Goal: Information Seeking & Learning: Learn about a topic

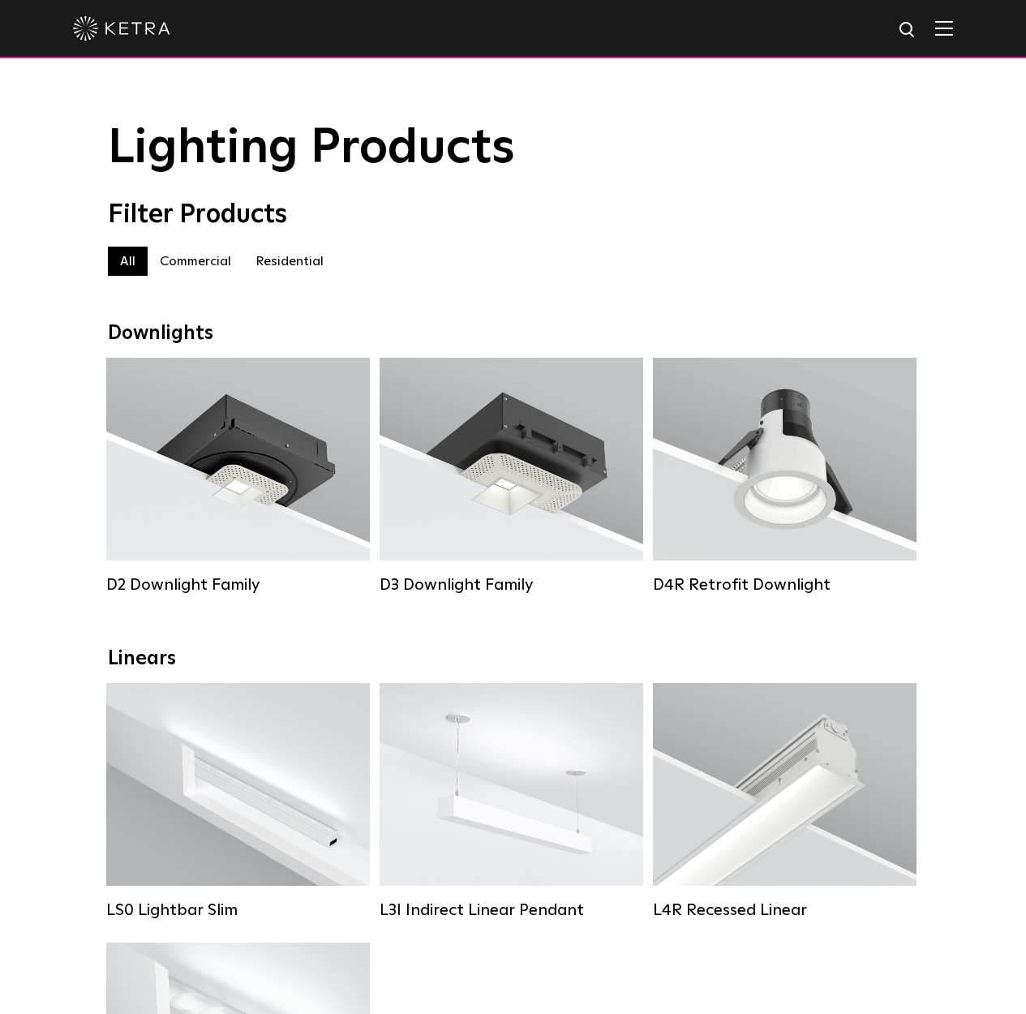
click at [260, 257] on label "Residential" at bounding box center [289, 261] width 93 height 29
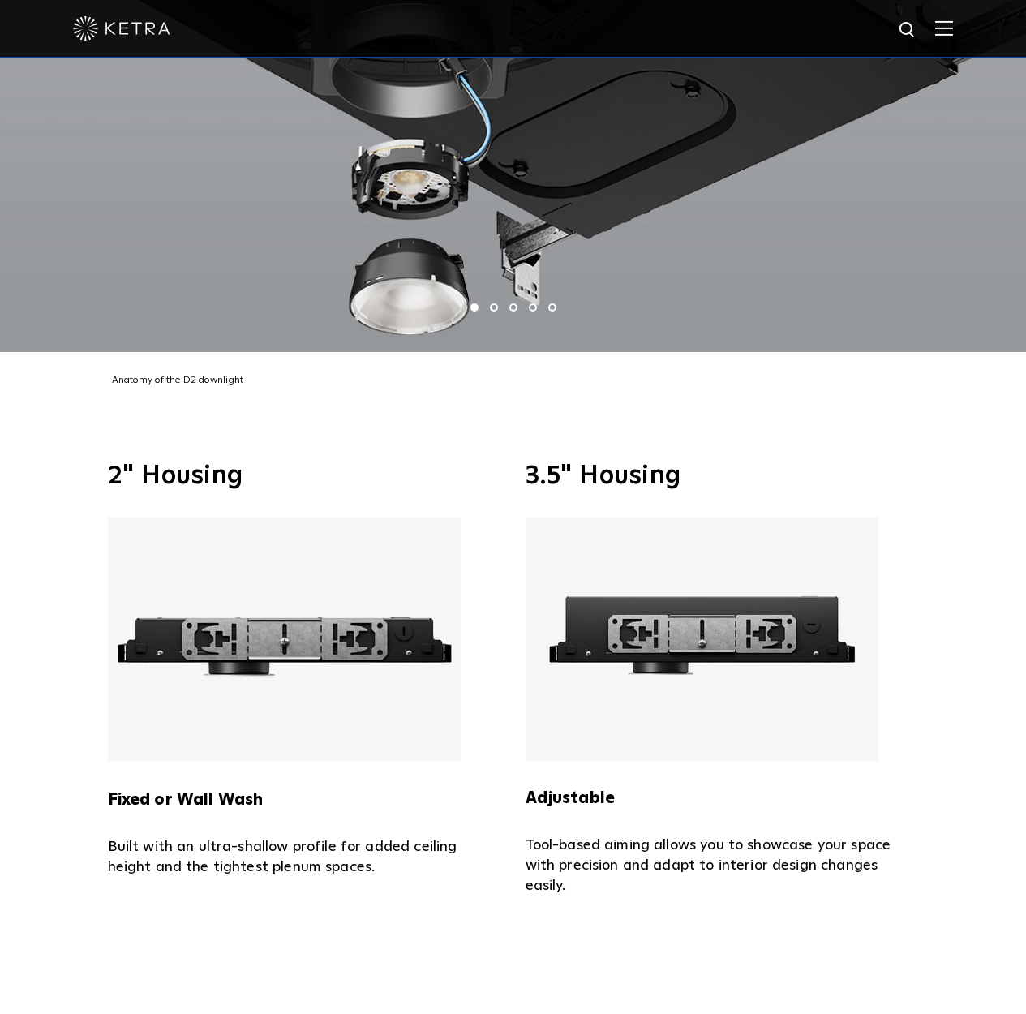
scroll to position [3599, 0]
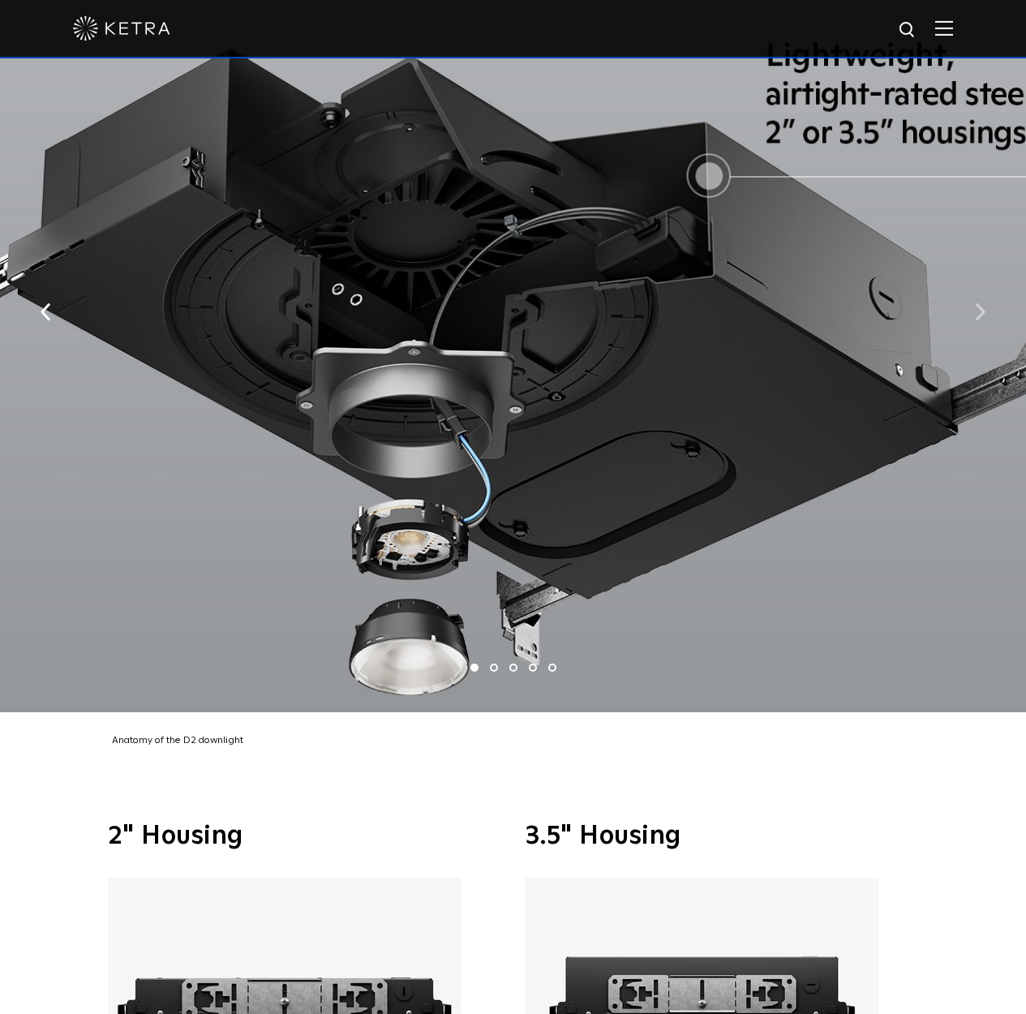
click at [973, 283] on button "button" at bounding box center [980, 311] width 35 height 56
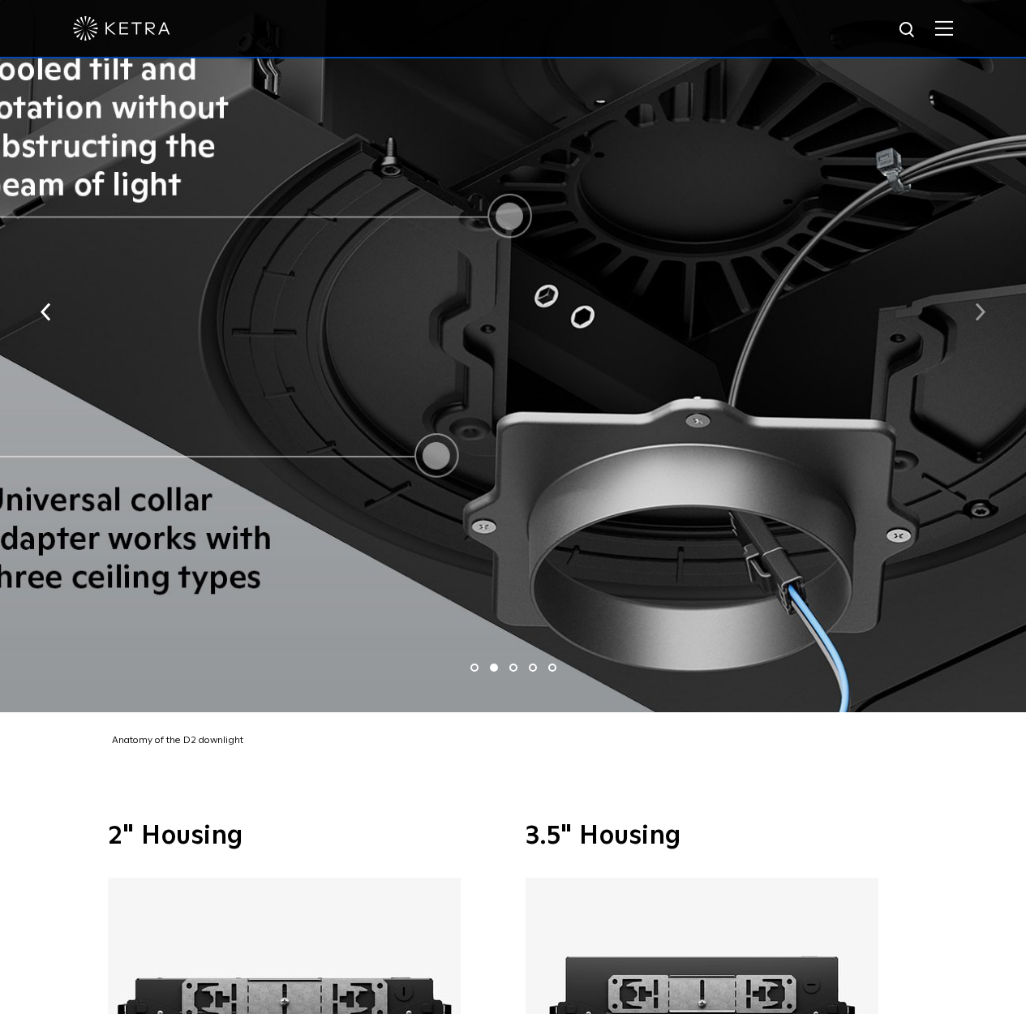
click at [973, 283] on button "button" at bounding box center [980, 311] width 35 height 56
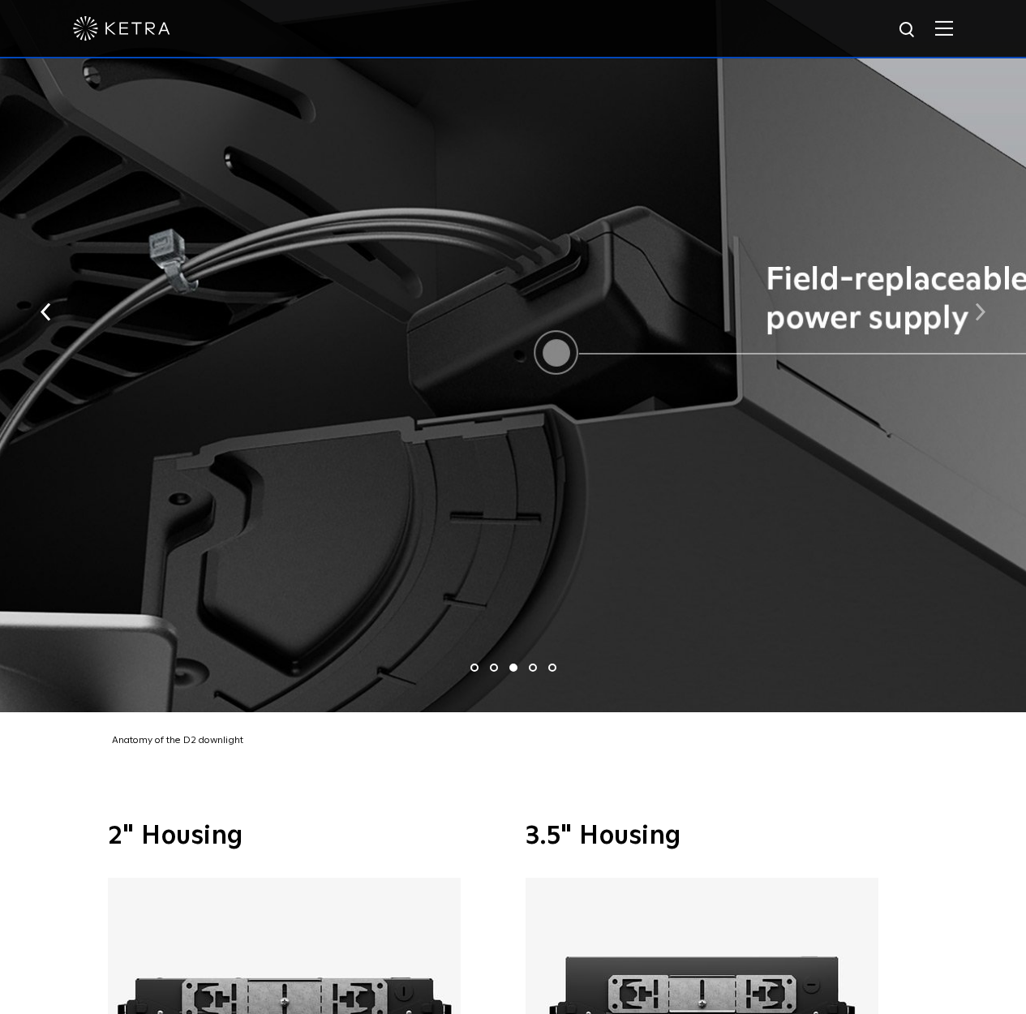
click at [973, 283] on button "button" at bounding box center [980, 311] width 35 height 56
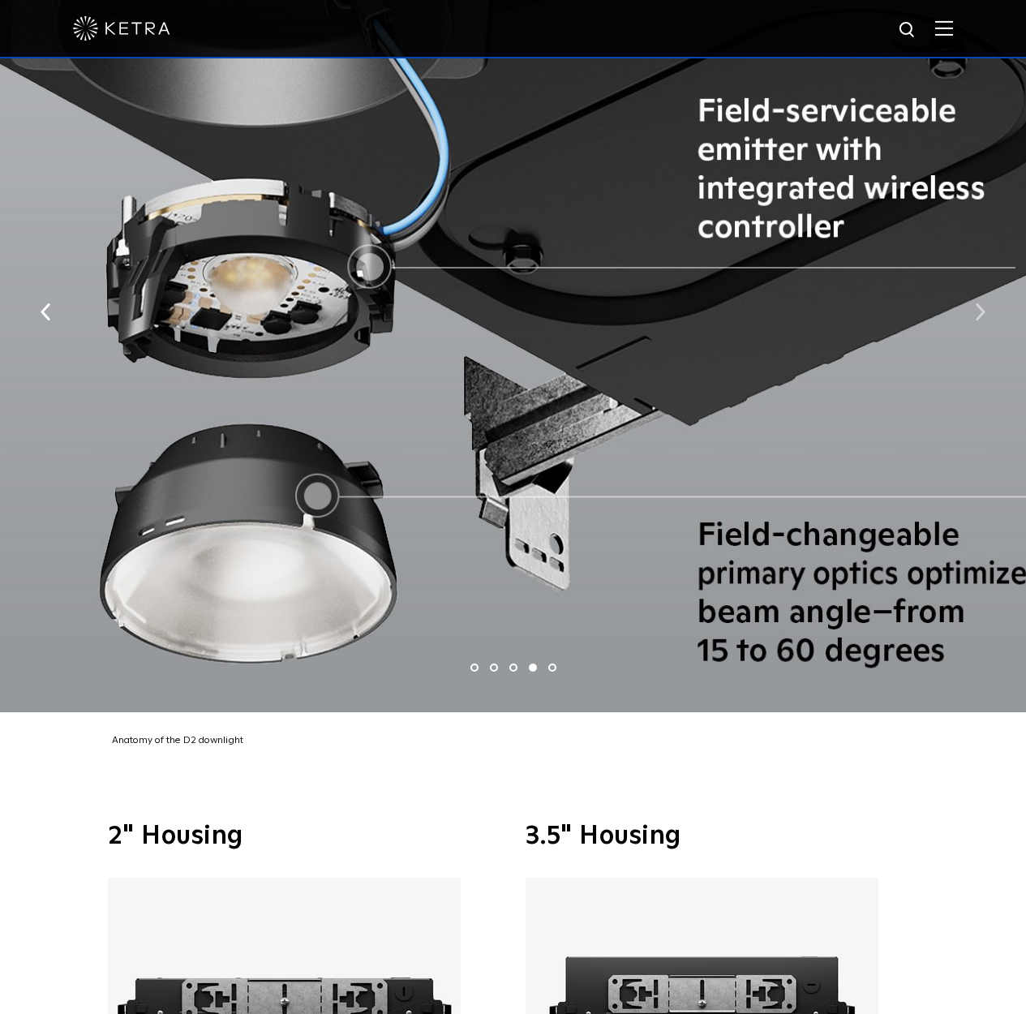
click at [973, 283] on button "button" at bounding box center [980, 311] width 35 height 56
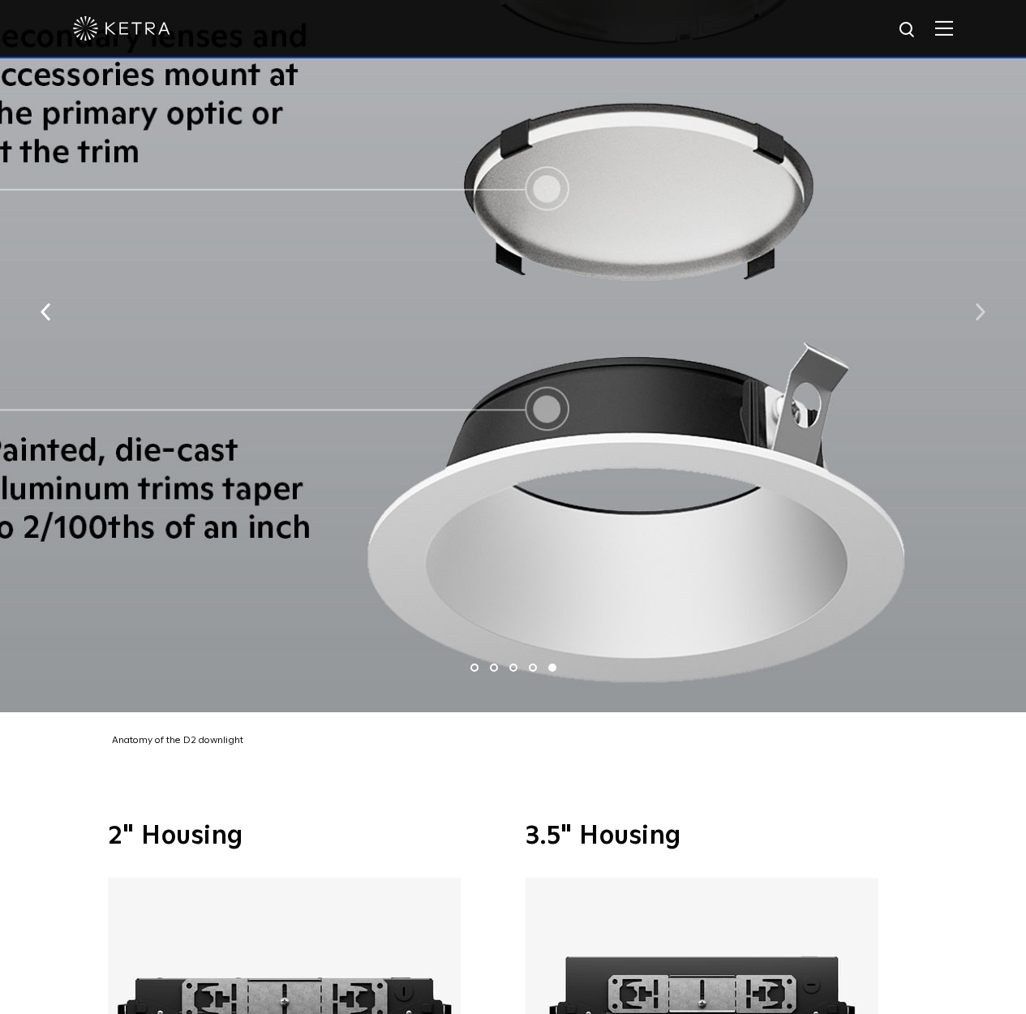
click at [973, 283] on button "button" at bounding box center [980, 311] width 35 height 56
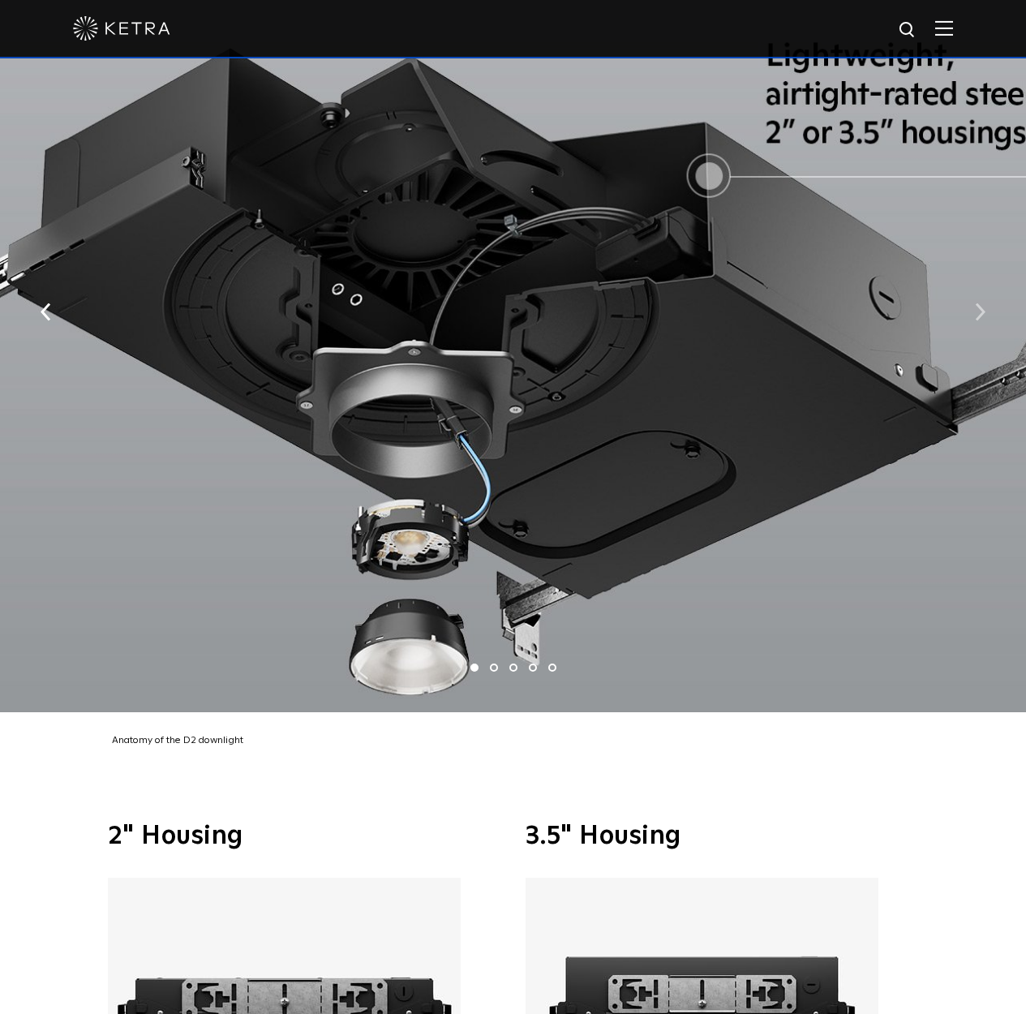
click at [973, 283] on button "button" at bounding box center [980, 311] width 35 height 56
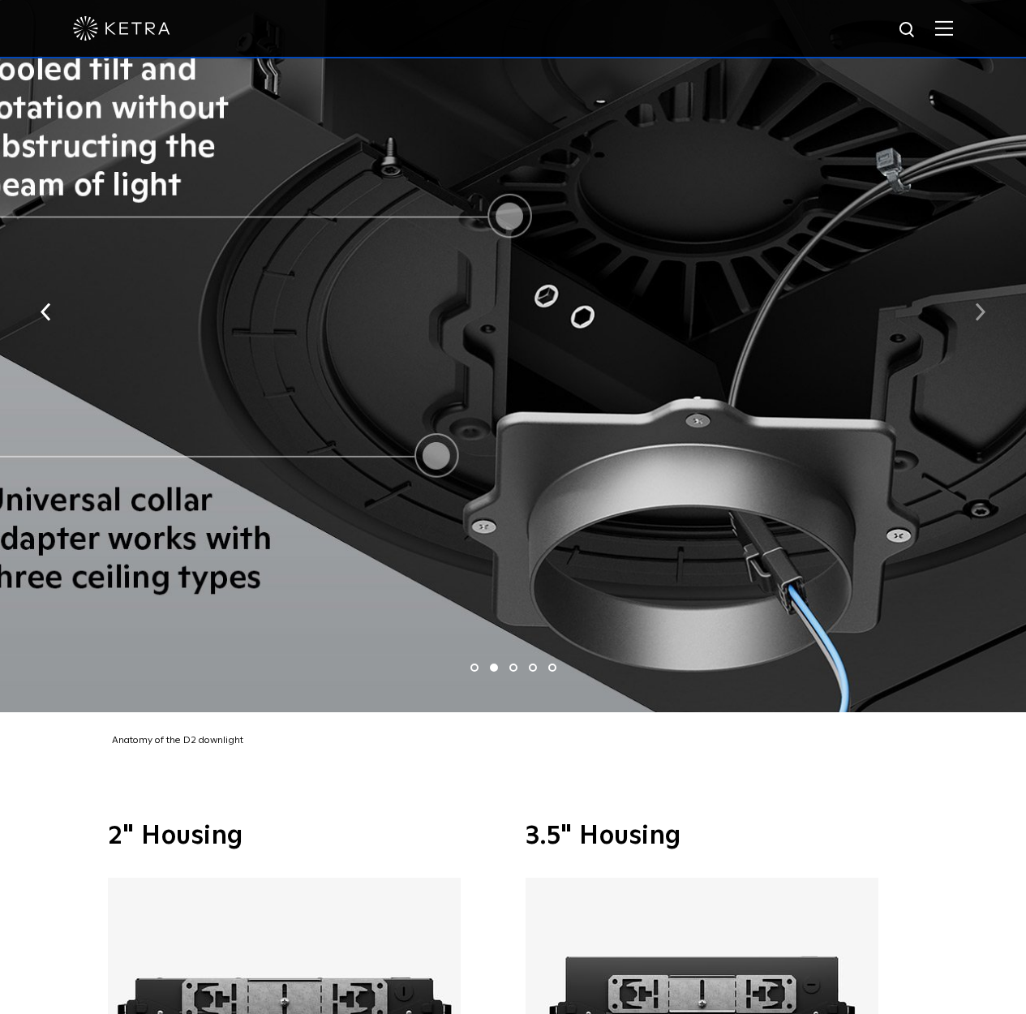
click at [973, 283] on button "button" at bounding box center [980, 311] width 35 height 56
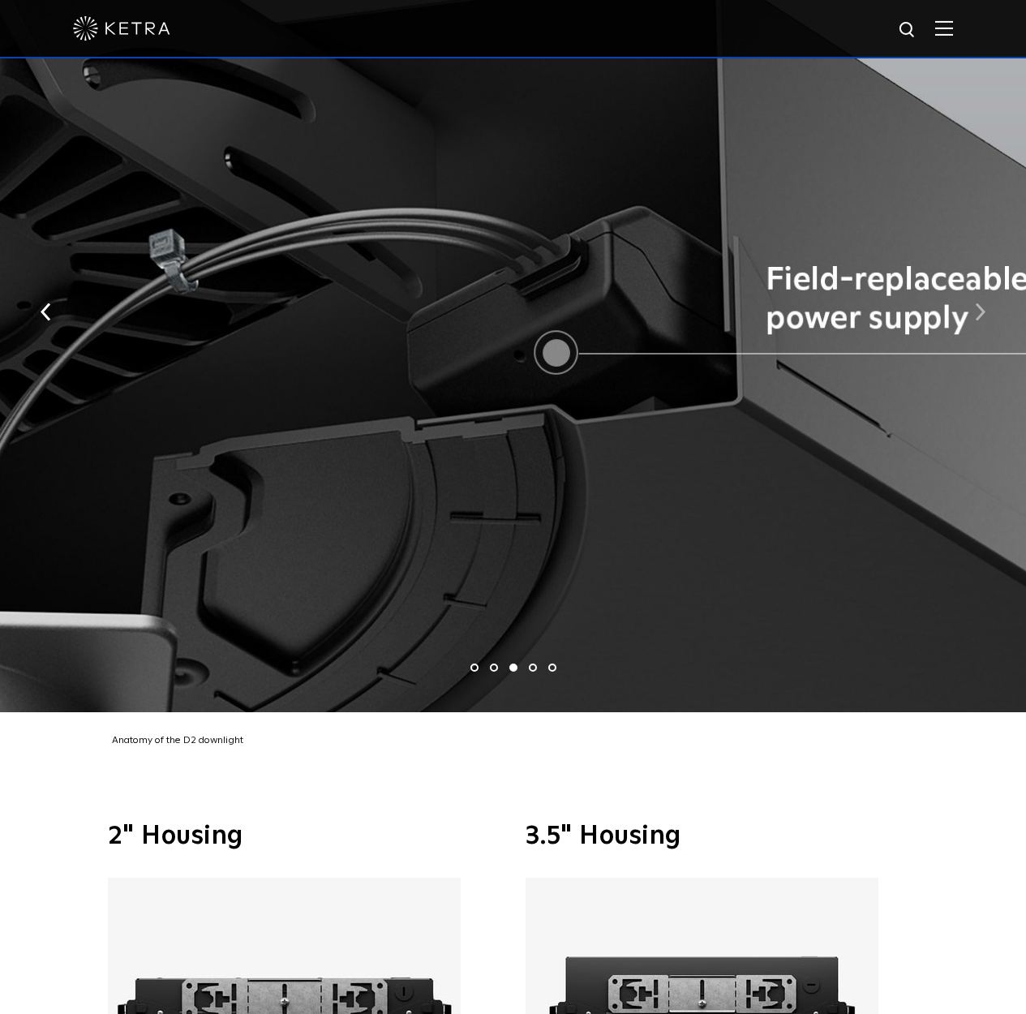
click at [973, 283] on button "button" at bounding box center [980, 311] width 35 height 56
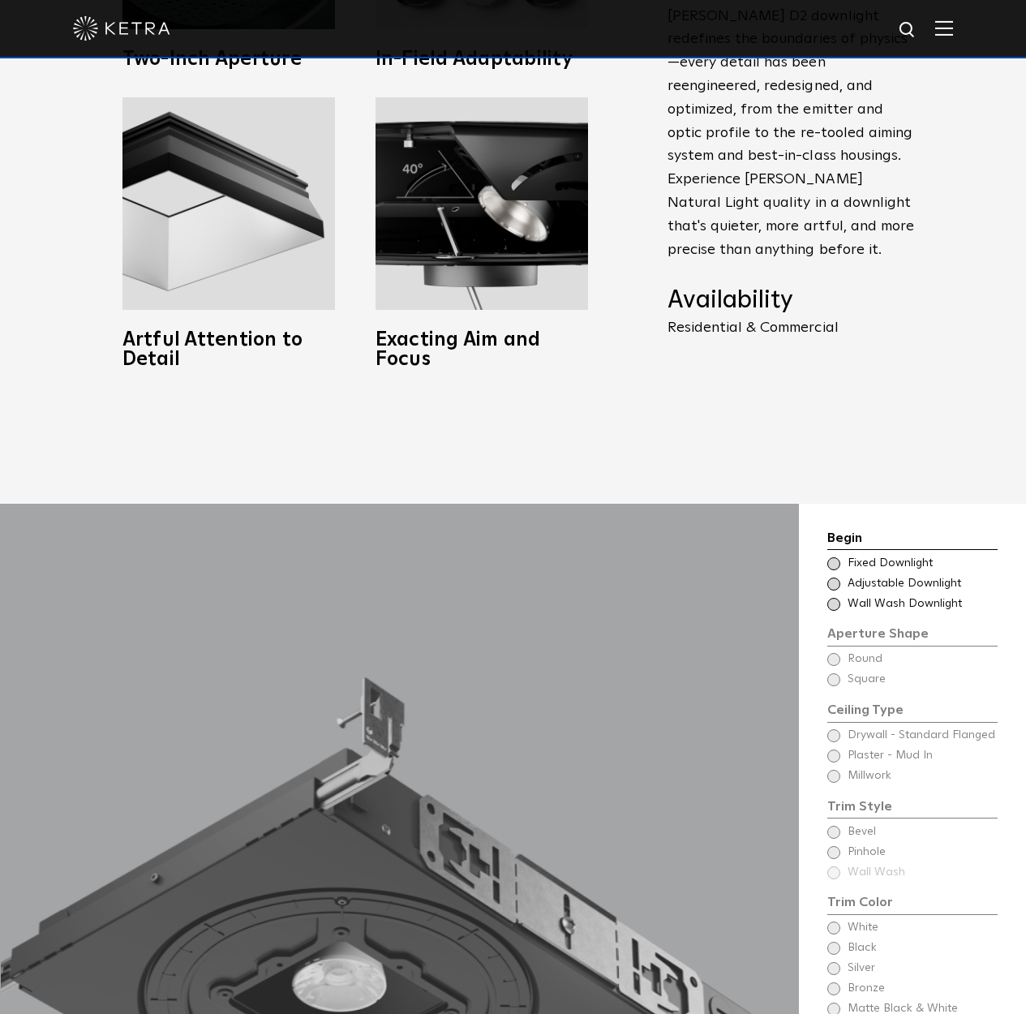
scroll to position [719, 0]
